Goal: Task Accomplishment & Management: Use online tool/utility

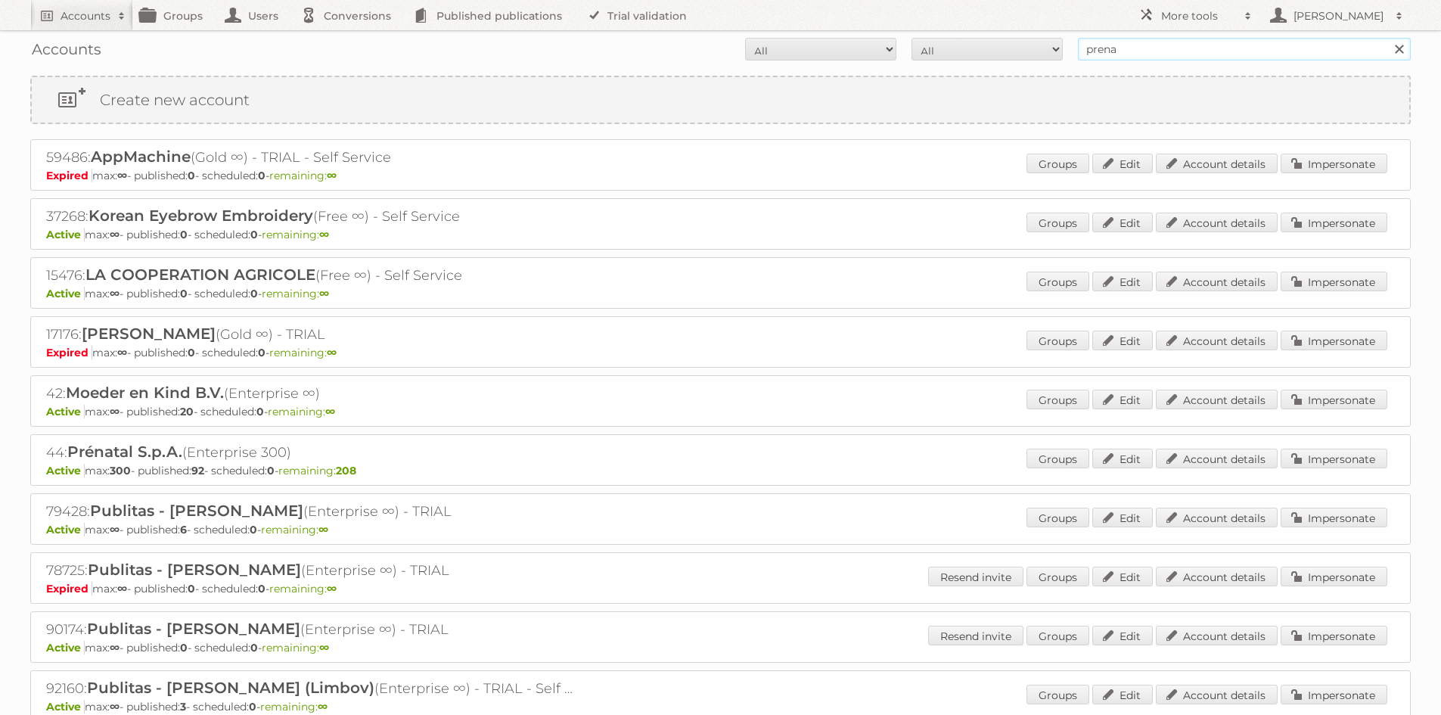
click at [1152, 45] on input "prena" at bounding box center [1244, 49] width 333 height 23
type input "plus"
click at [1388, 38] on input "Search" at bounding box center [1399, 49] width 23 height 23
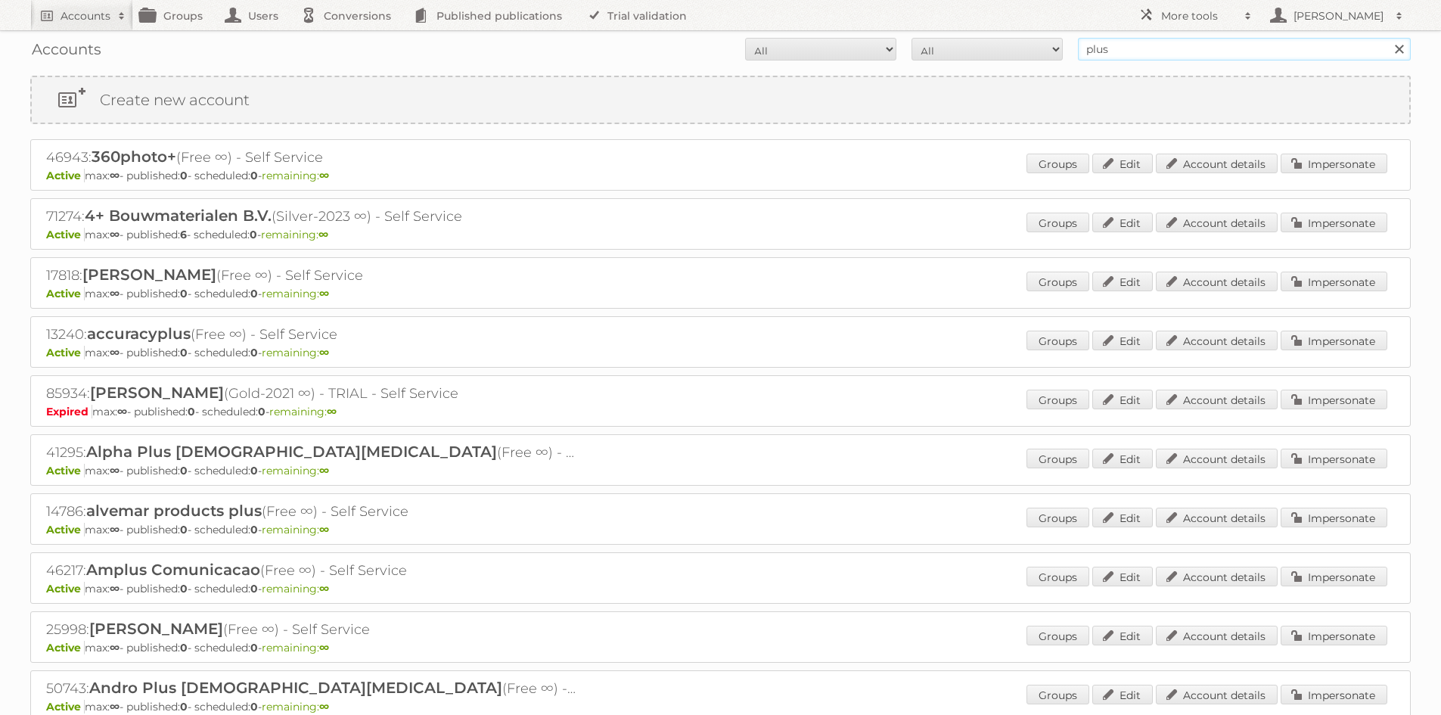
click at [1125, 50] on input "plus" at bounding box center [1244, 49] width 333 height 23
type input "plus retal"
click at [1388, 38] on input "Search" at bounding box center [1399, 49] width 23 height 23
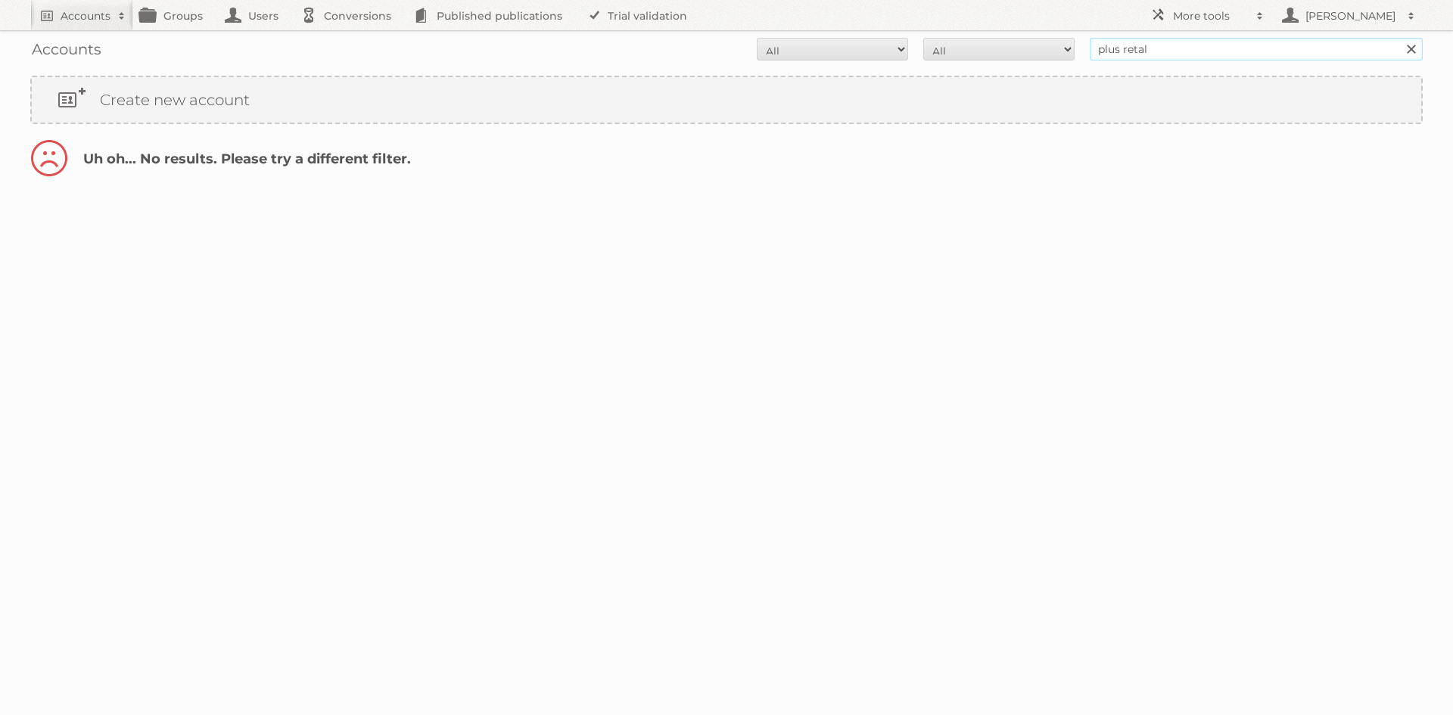
drag, startPoint x: 0, startPoint y: 0, endPoint x: 1208, endPoint y: 46, distance: 1208.4
click at [1208, 46] on input "plus retal" at bounding box center [1255, 49] width 333 height 23
type input "plus retail"
click at [1399, 38] on input "Search" at bounding box center [1410, 49] width 23 height 23
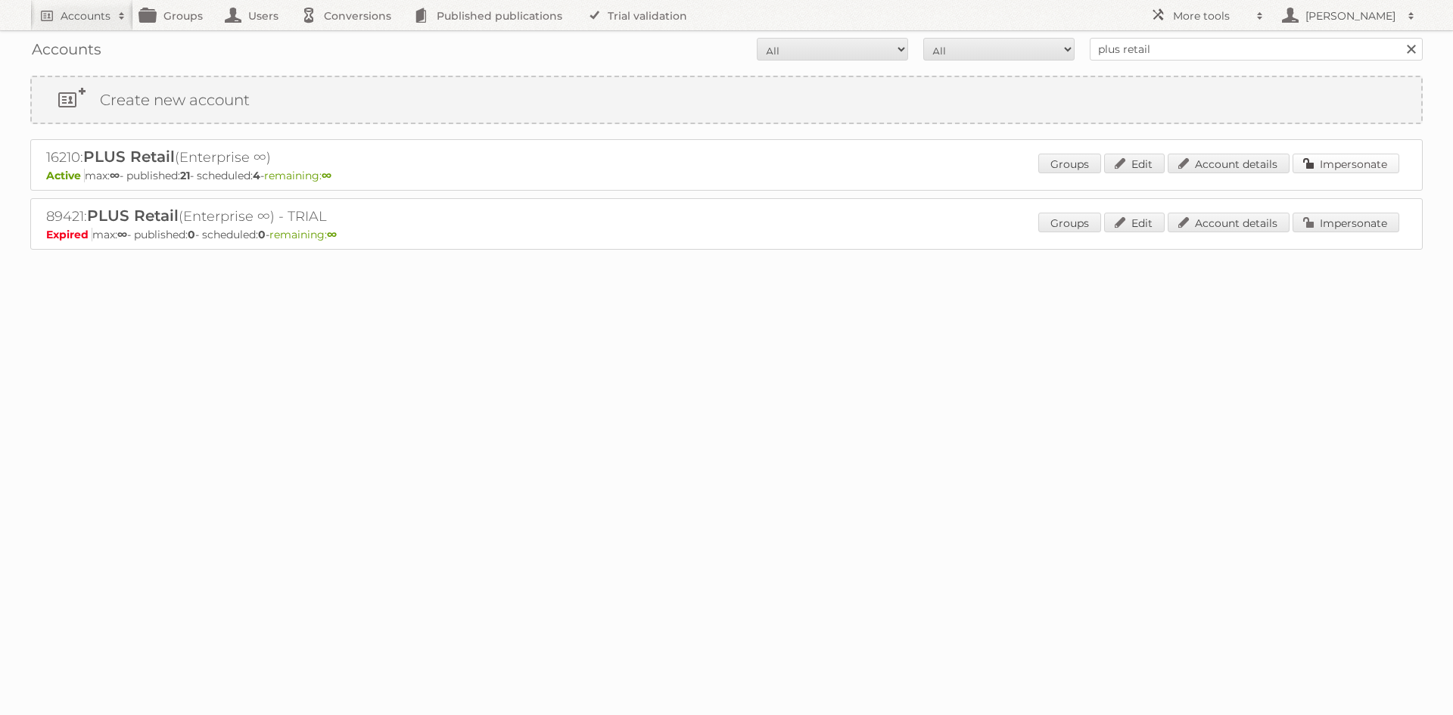
click at [1342, 163] on link "Impersonate" at bounding box center [1345, 164] width 107 height 20
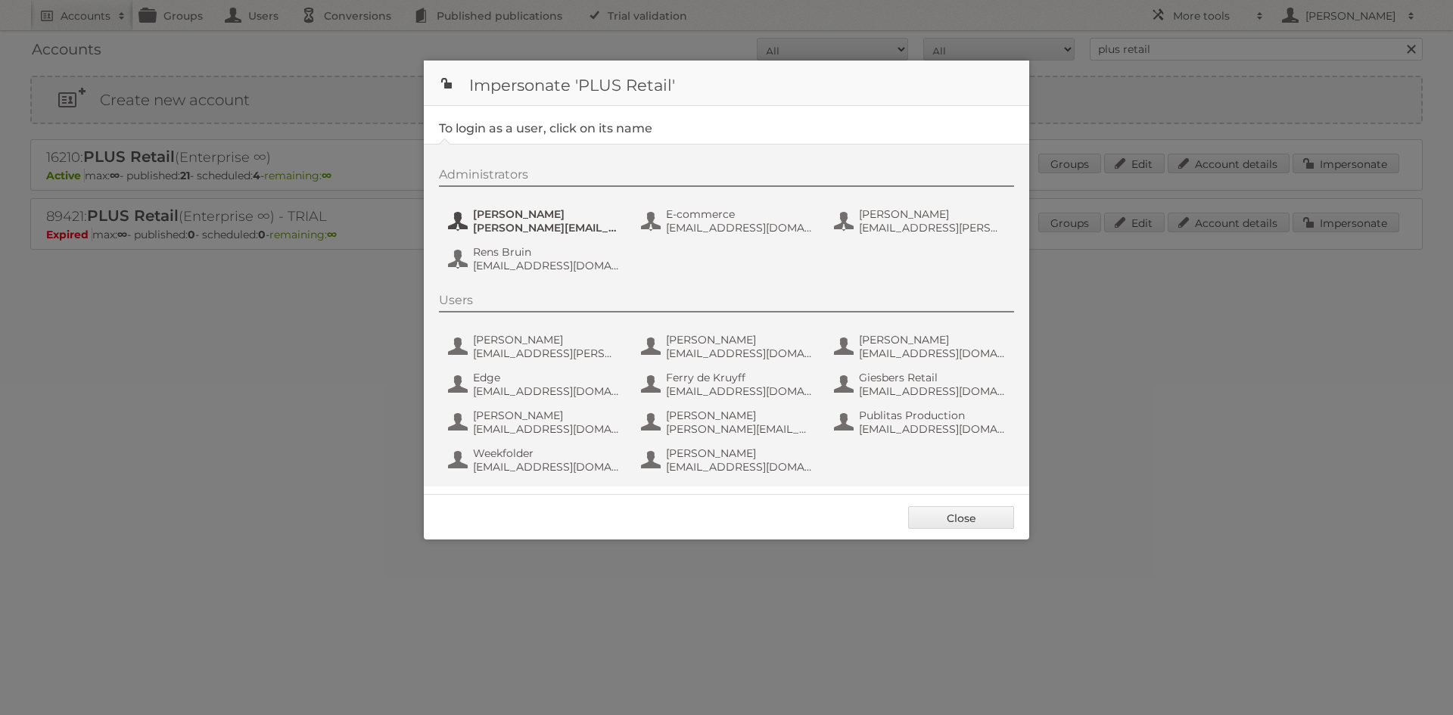
click at [577, 216] on span "Chantal Koolhout" at bounding box center [546, 214] width 147 height 14
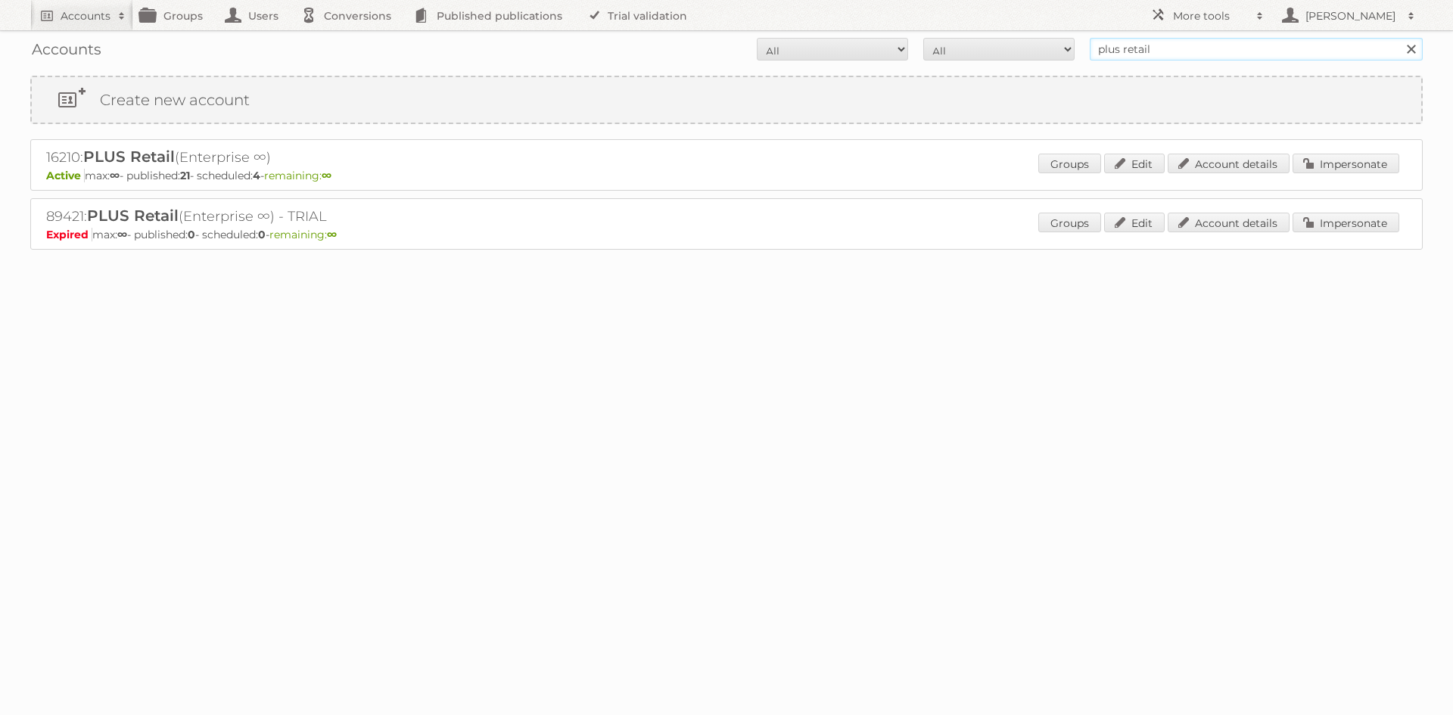
click at [1099, 48] on input "plus retail" at bounding box center [1255, 49] width 333 height 23
type input "kruidvat"
click at [1399, 38] on input "Search" at bounding box center [1410, 49] width 23 height 23
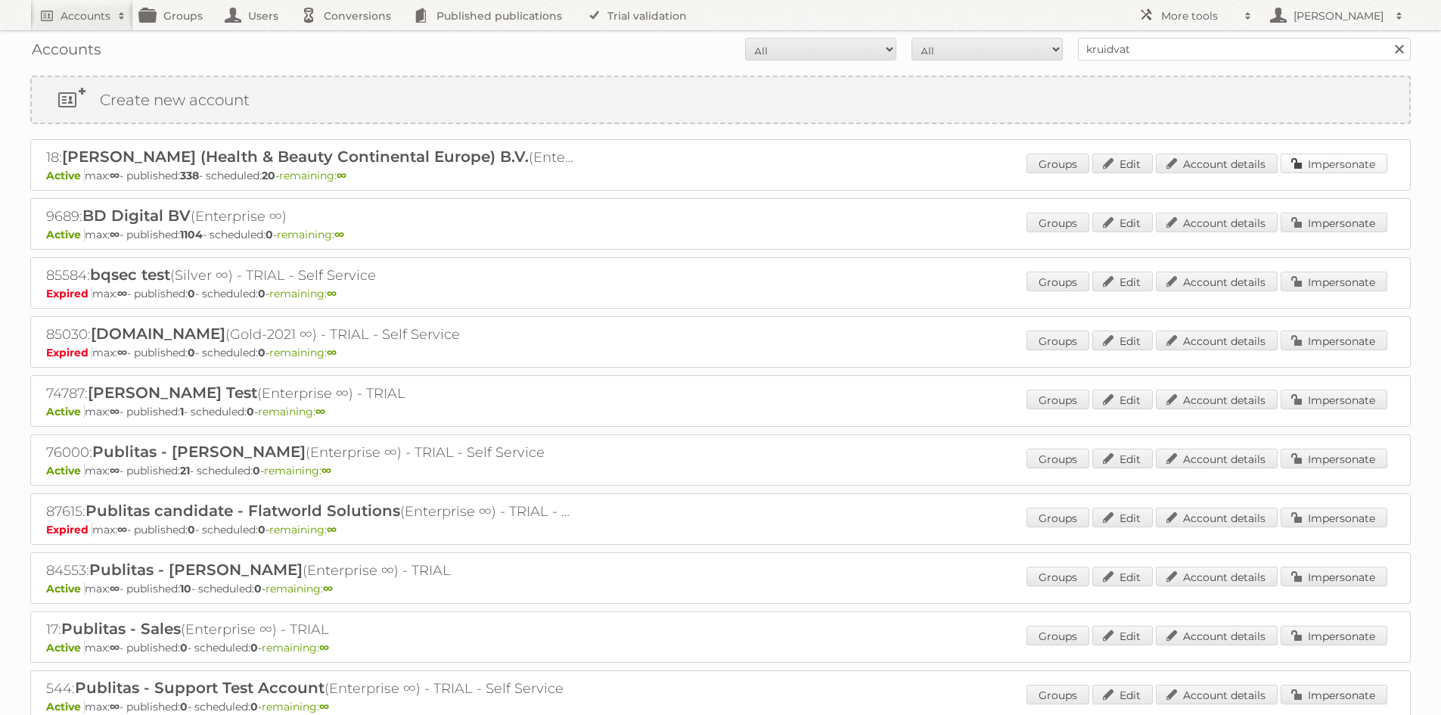
click at [1367, 161] on link "Impersonate" at bounding box center [1334, 164] width 107 height 20
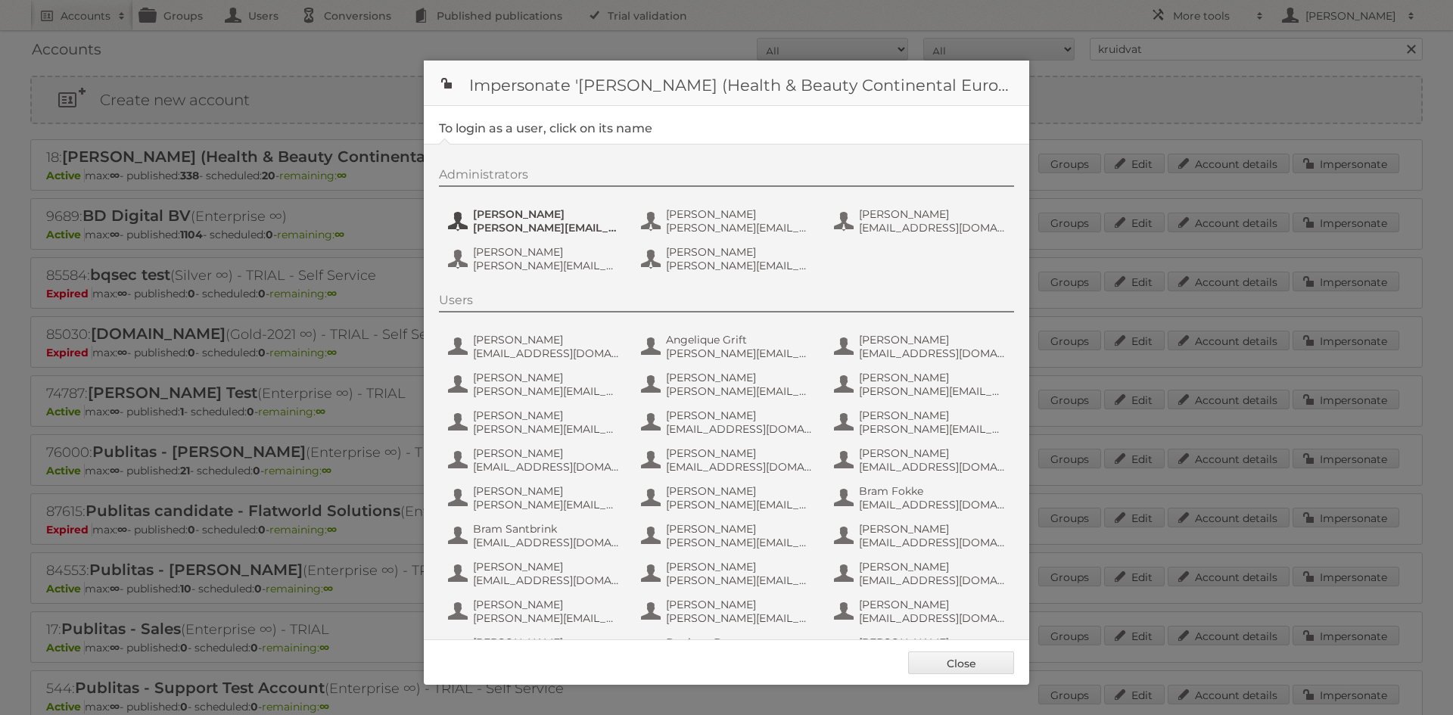
click at [552, 216] on span "[PERSON_NAME]" at bounding box center [546, 214] width 147 height 14
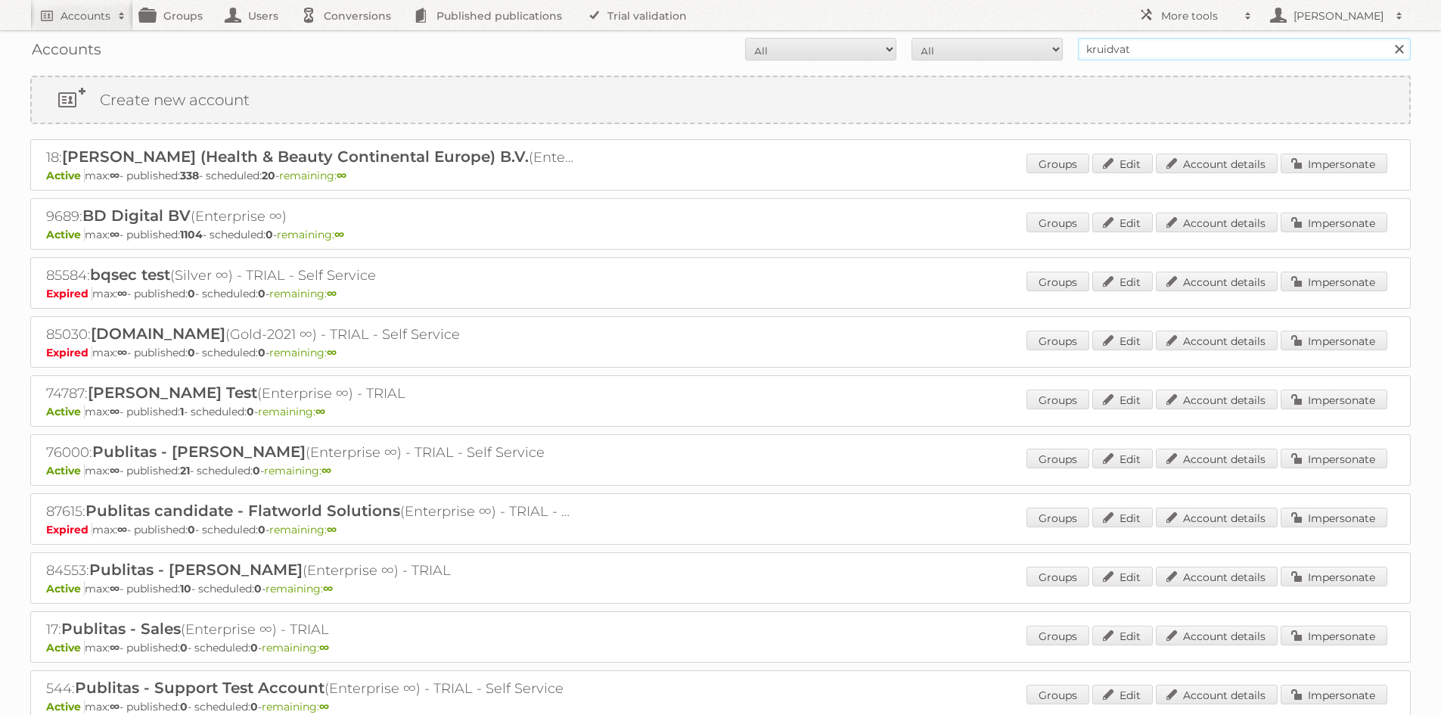
click at [1133, 49] on input "kruidvat" at bounding box center [1244, 49] width 333 height 23
type input "albert"
click at [1388, 38] on input "Search" at bounding box center [1399, 49] width 23 height 23
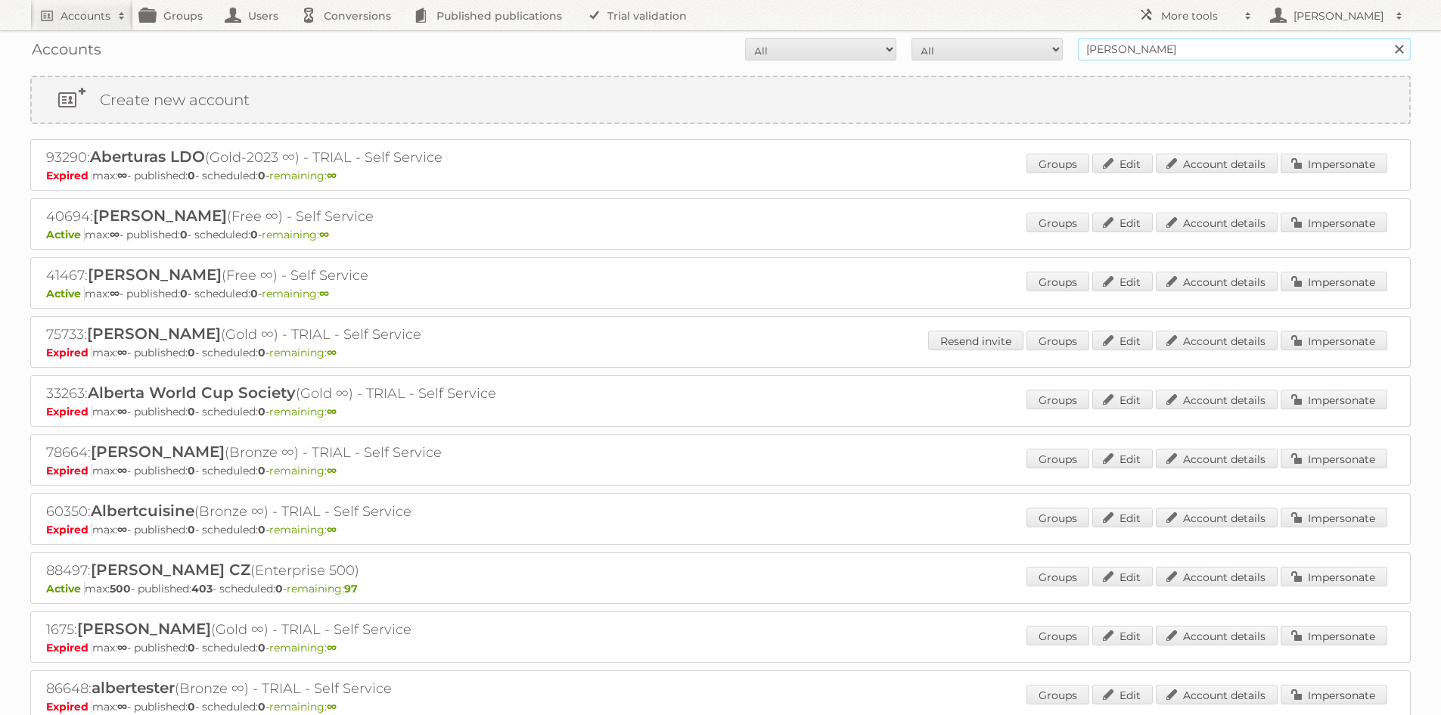
click at [1230, 50] on input "albert" at bounding box center [1244, 49] width 333 height 23
type input "albert heijn"
click at [1388, 38] on input "Search" at bounding box center [1399, 49] width 23 height 23
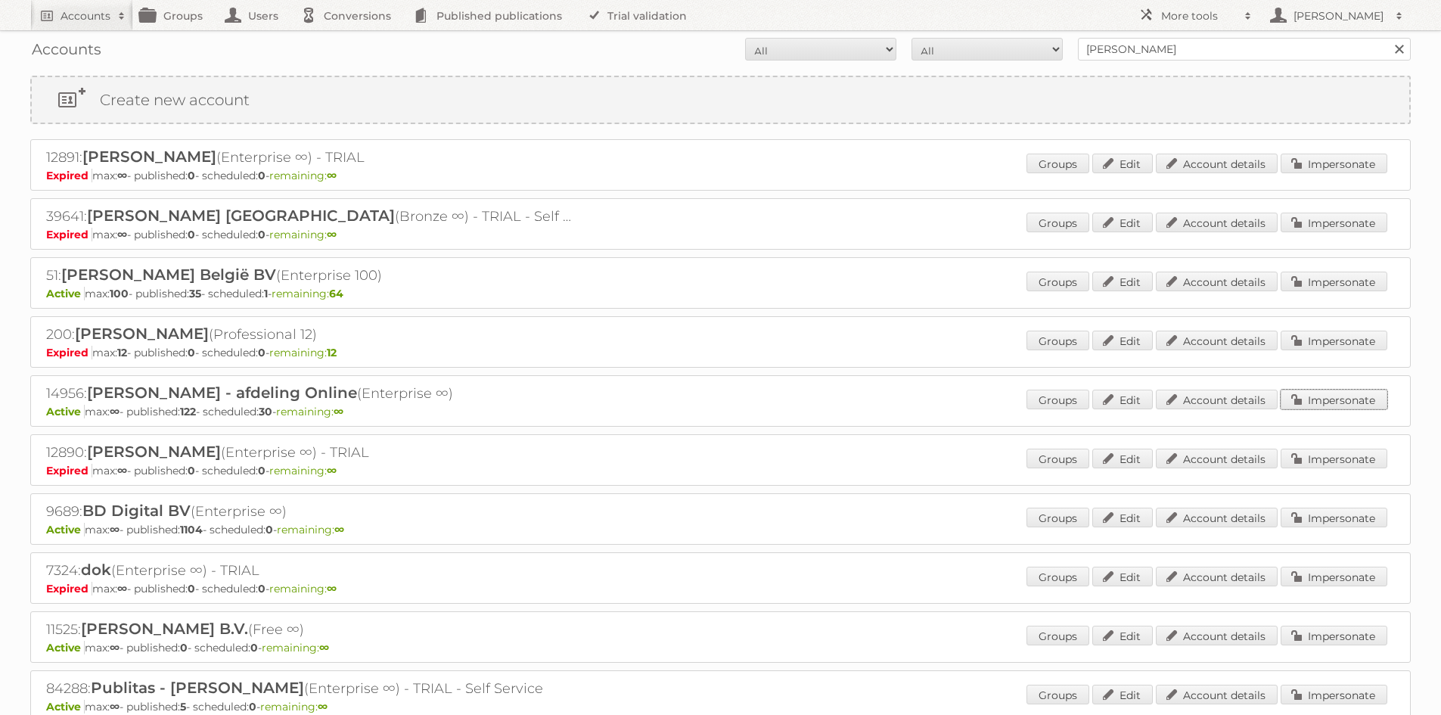
click at [1335, 405] on link "Impersonate" at bounding box center [1334, 400] width 107 height 20
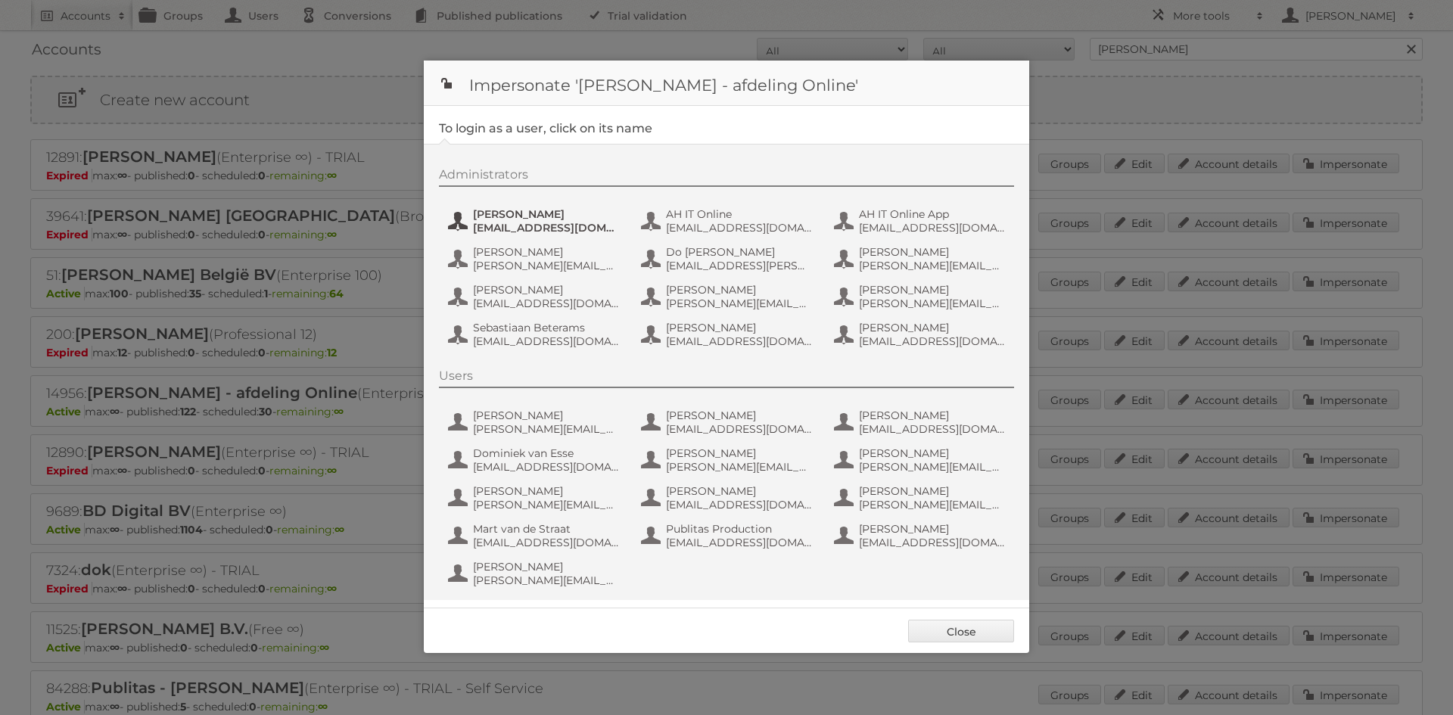
click at [522, 217] on span "Aditya Parab" at bounding box center [546, 214] width 147 height 14
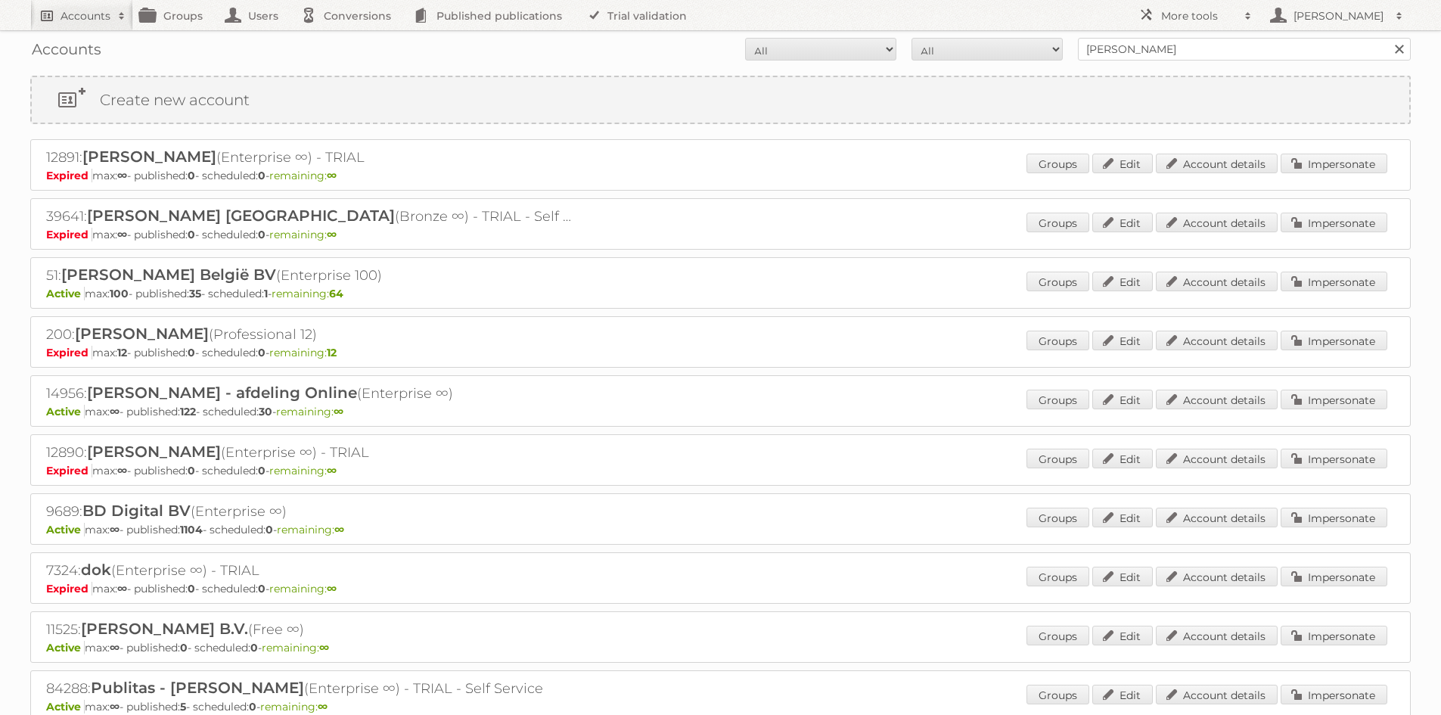
click at [85, 24] on link "Accounts" at bounding box center [81, 15] width 103 height 30
click at [151, 52] on input"] "text" at bounding box center [205, 50] width 333 height 23
click at [303, 48] on input"] "text" at bounding box center [205, 50] width 333 height 23
type input"] "trekpleister"
click at [349, 39] on input "Search" at bounding box center [360, 50] width 23 height 23
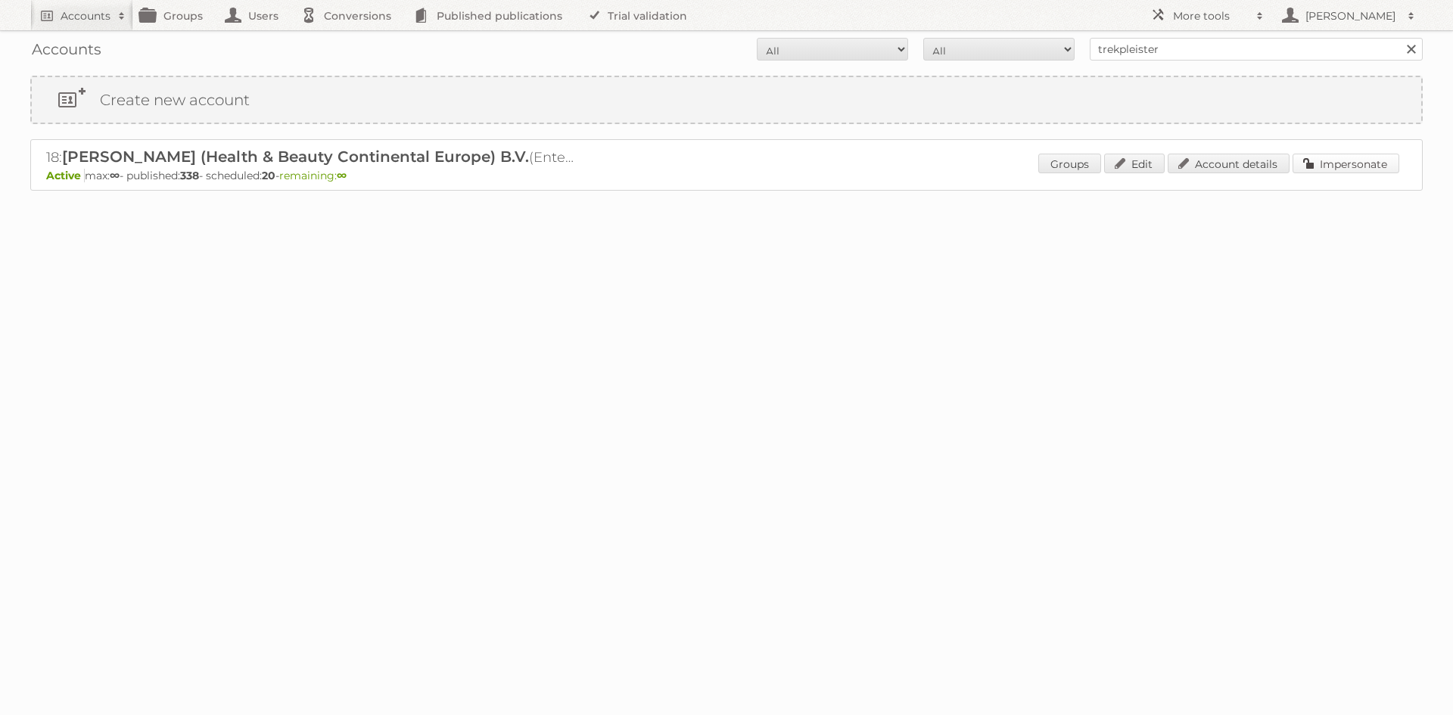
click at [1364, 169] on link "Impersonate" at bounding box center [1345, 164] width 107 height 20
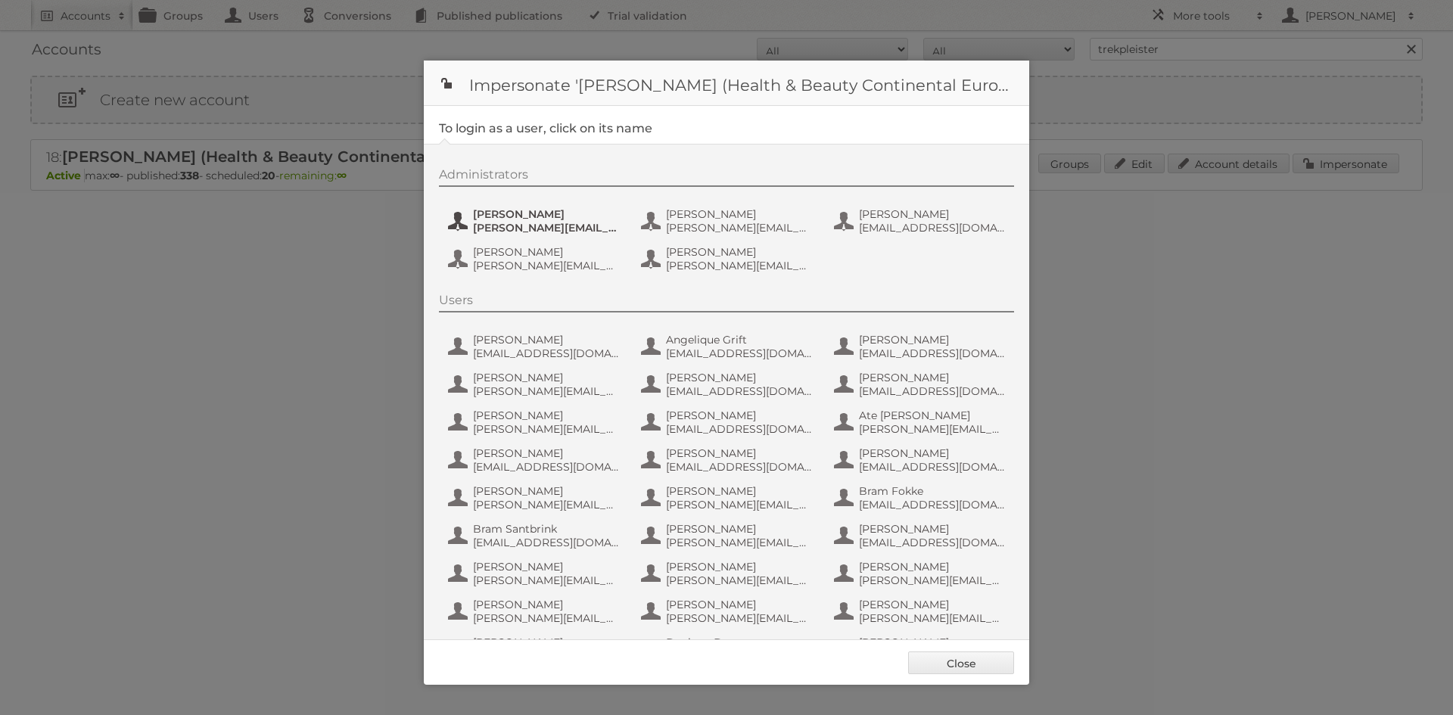
click at [516, 230] on span "[PERSON_NAME][EMAIL_ADDRESS][DOMAIN_NAME]" at bounding box center [546, 228] width 147 height 14
